Goal: Find specific page/section: Find specific page/section

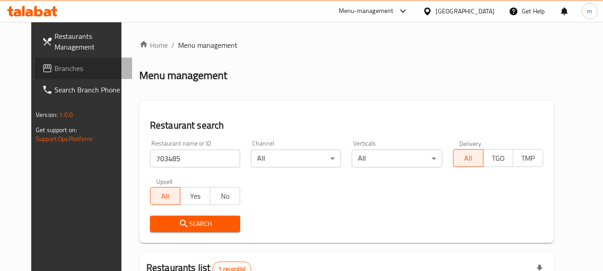
click at [54, 70] on span "Branches" at bounding box center [89, 68] width 71 height 11
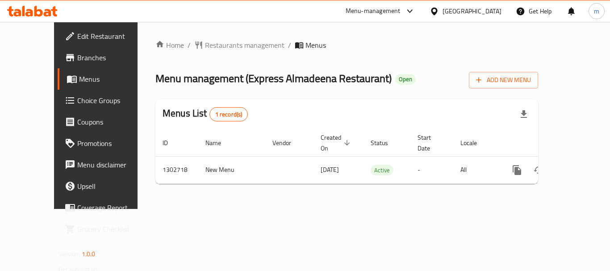
click at [205, 45] on span "Restaurants management" at bounding box center [244, 45] width 79 height 11
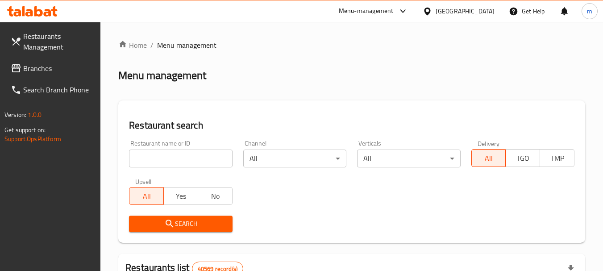
click at [151, 155] on input "search" at bounding box center [180, 159] width 103 height 18
paste input "702475"
type input "702475"
click at [191, 221] on span "Search" at bounding box center [180, 223] width 89 height 11
click at [473, 15] on div "[GEOGRAPHIC_DATA]" at bounding box center [465, 11] width 59 height 10
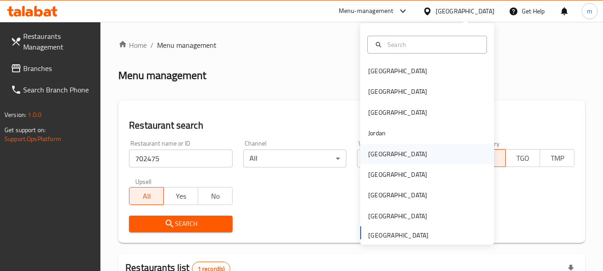
click at [375, 156] on div "Kuwait" at bounding box center [397, 154] width 59 height 10
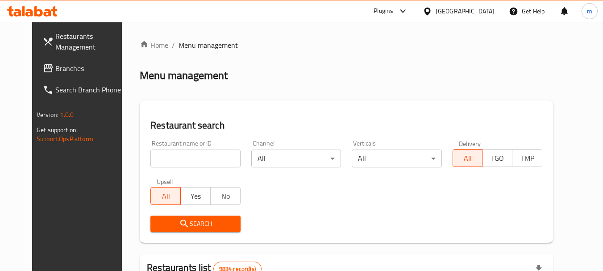
click at [55, 70] on span "Branches" at bounding box center [90, 68] width 71 height 11
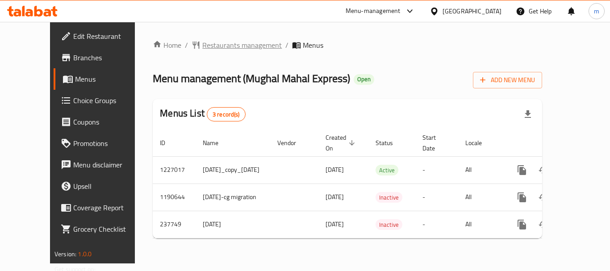
click at [202, 44] on span "Restaurants management" at bounding box center [241, 45] width 79 height 11
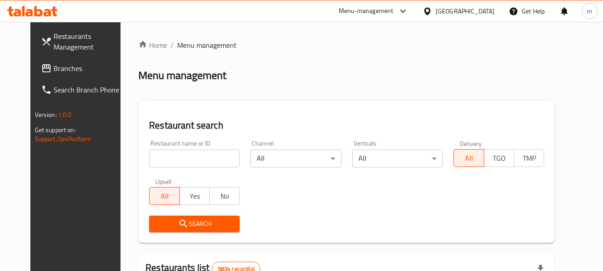
click at [184, 156] on input "search" at bounding box center [194, 159] width 91 height 18
paste input "626776"
type input "626776"
click at [199, 226] on span "Search" at bounding box center [194, 223] width 76 height 11
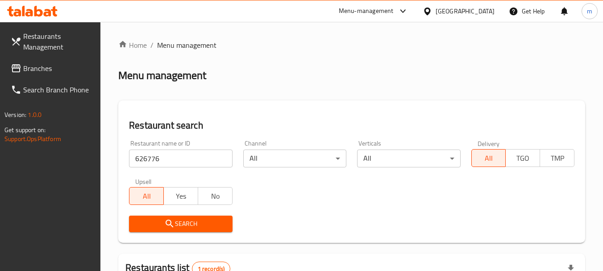
click at [481, 4] on div "[GEOGRAPHIC_DATA]" at bounding box center [459, 10] width 86 height 21
click at [480, 13] on div "[GEOGRAPHIC_DATA]" at bounding box center [465, 11] width 59 height 10
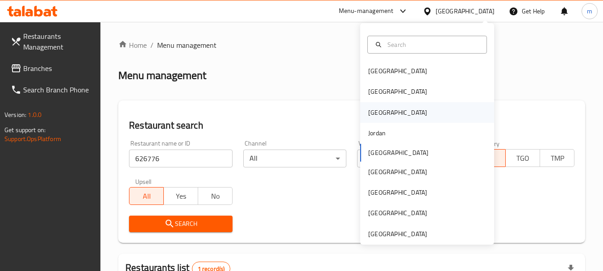
scroll to position [5, 0]
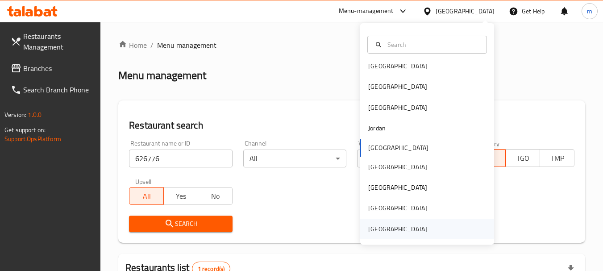
click at [383, 226] on div "United Arab Emirates" at bounding box center [397, 229] width 59 height 10
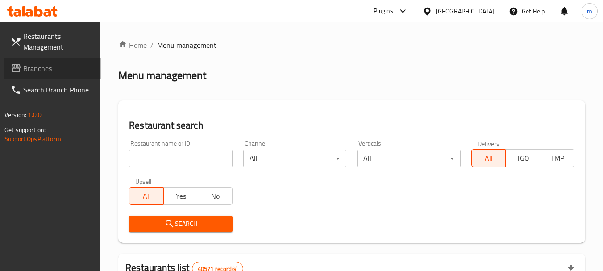
click at [51, 69] on span "Branches" at bounding box center [58, 68] width 71 height 11
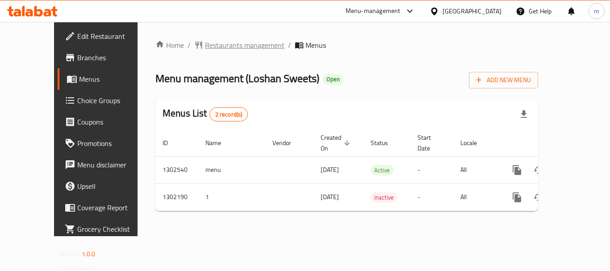
click at [205, 47] on span "Restaurants management" at bounding box center [244, 45] width 79 height 11
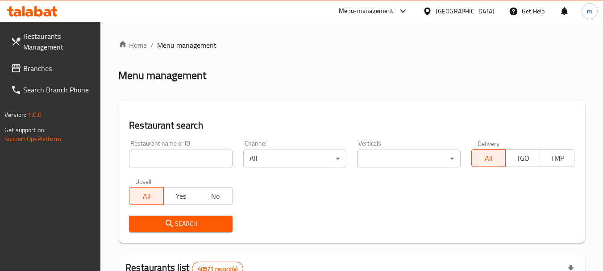
click at [172, 153] on input "search" at bounding box center [180, 159] width 103 height 18
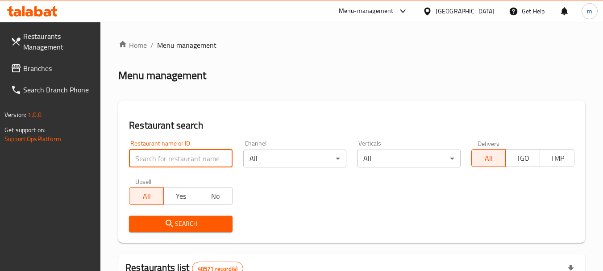
paste input "702327"
type input "702327"
click at [180, 222] on span "Search" at bounding box center [180, 223] width 89 height 11
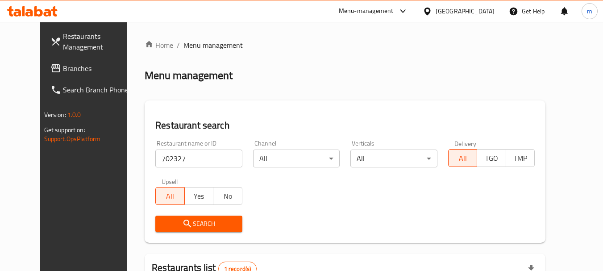
click at [474, 11] on div "United Arab Emirates" at bounding box center [465, 11] width 59 height 10
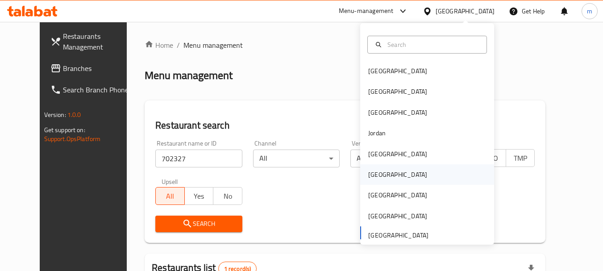
click at [374, 181] on div "[GEOGRAPHIC_DATA]" at bounding box center [397, 174] width 73 height 21
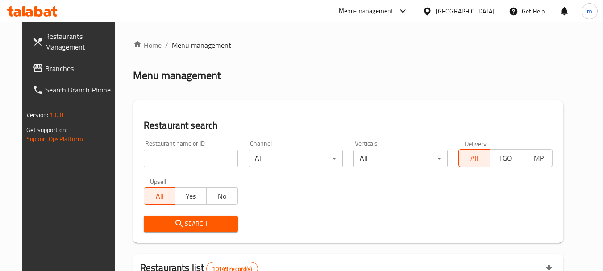
click at [45, 67] on span "Branches" at bounding box center [80, 68] width 71 height 11
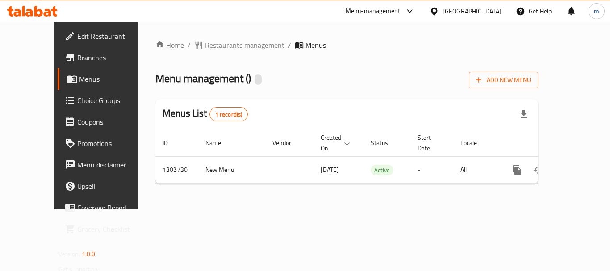
click at [205, 43] on span "Restaurants management" at bounding box center [244, 45] width 79 height 11
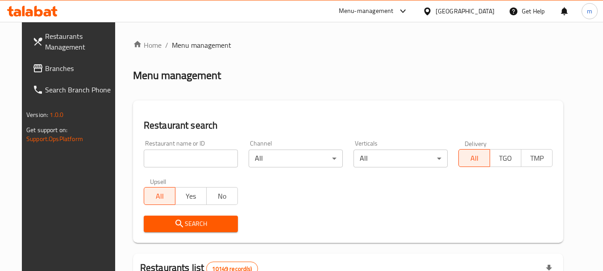
click at [171, 152] on input "search" at bounding box center [191, 159] width 94 height 18
paste input "702540"
type input "702540"
click at [183, 224] on span "Search" at bounding box center [191, 223] width 80 height 11
